Goal: Task Accomplishment & Management: Complete application form

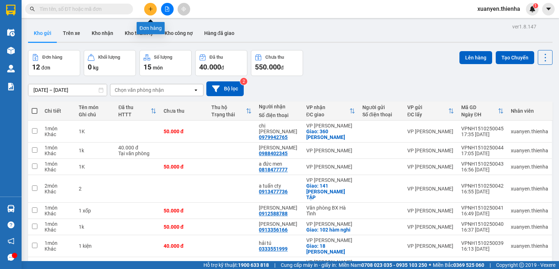
click at [150, 9] on icon "plus" at bounding box center [151, 9] width 4 height 0
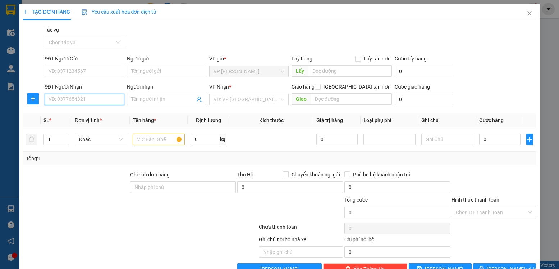
click at [89, 103] on input "SĐT Người Nhận" at bounding box center [85, 100] width 80 height 12
click at [91, 114] on div "0886585111 - a vương" at bounding box center [84, 114] width 70 height 8
type input "0886585111"
type input "a vương"
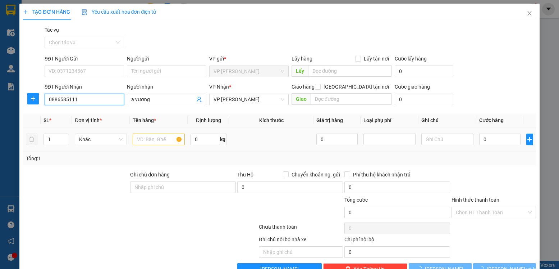
type input "0886585111"
click at [140, 142] on input "text" at bounding box center [159, 139] width 52 height 12
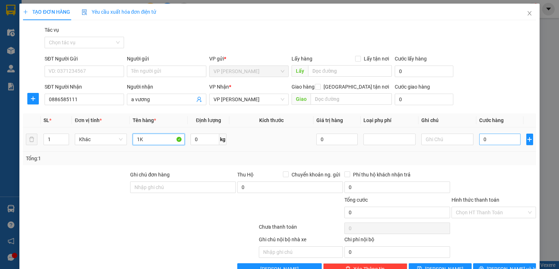
type input "1K"
click at [480, 138] on input "0" at bounding box center [500, 139] width 41 height 12
type input "5"
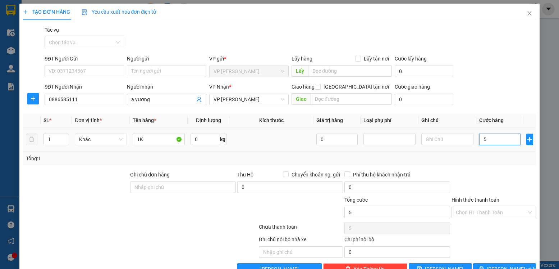
type input "50"
type input "500"
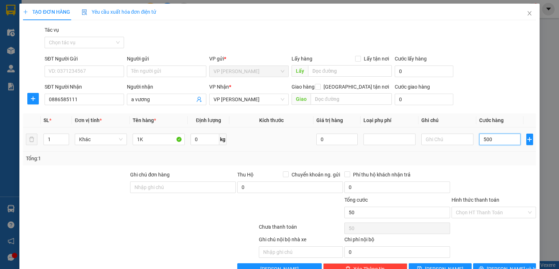
type input "500"
type input "5.000"
type input "50.000"
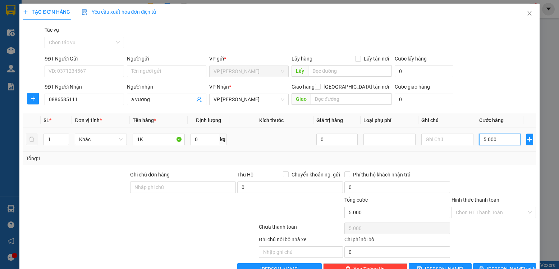
type input "50.000"
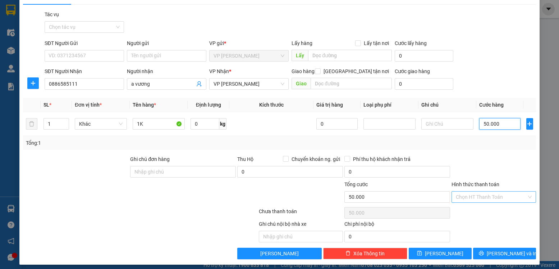
scroll to position [20, 0]
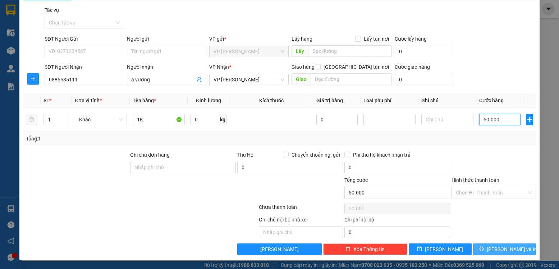
type input "50.000"
click at [491, 249] on button "[PERSON_NAME] và In" at bounding box center [504, 249] width 63 height 12
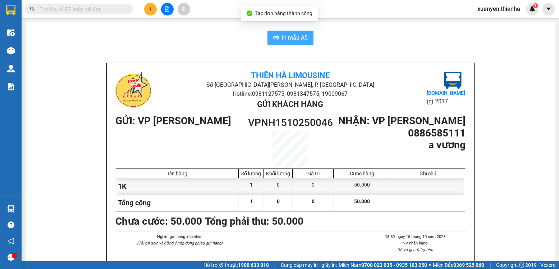
click at [305, 37] on button "In mẫu A5" at bounding box center [291, 38] width 46 height 14
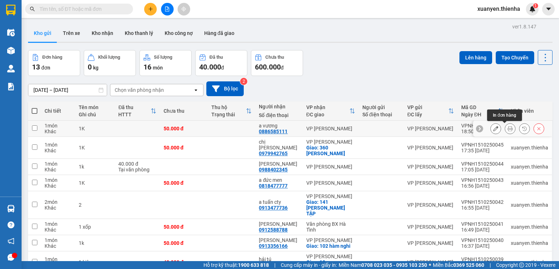
click at [508, 131] on icon at bounding box center [510, 128] width 5 height 5
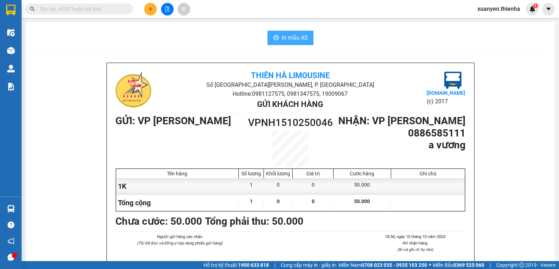
click at [296, 38] on span "In mẫu A5" at bounding box center [295, 37] width 26 height 9
